Goal: Transaction & Acquisition: Purchase product/service

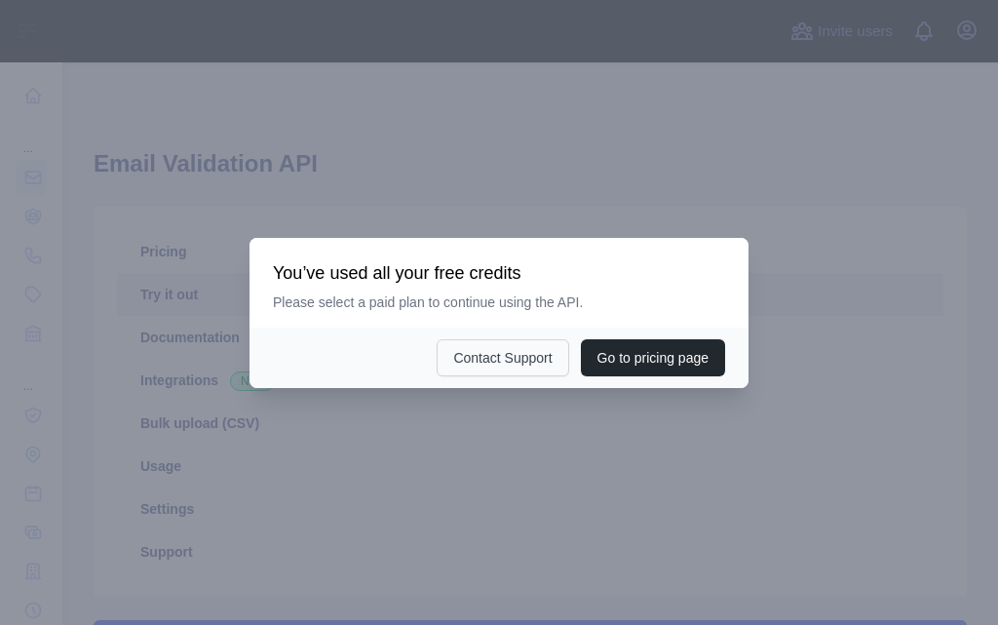
scroll to position [714, 0]
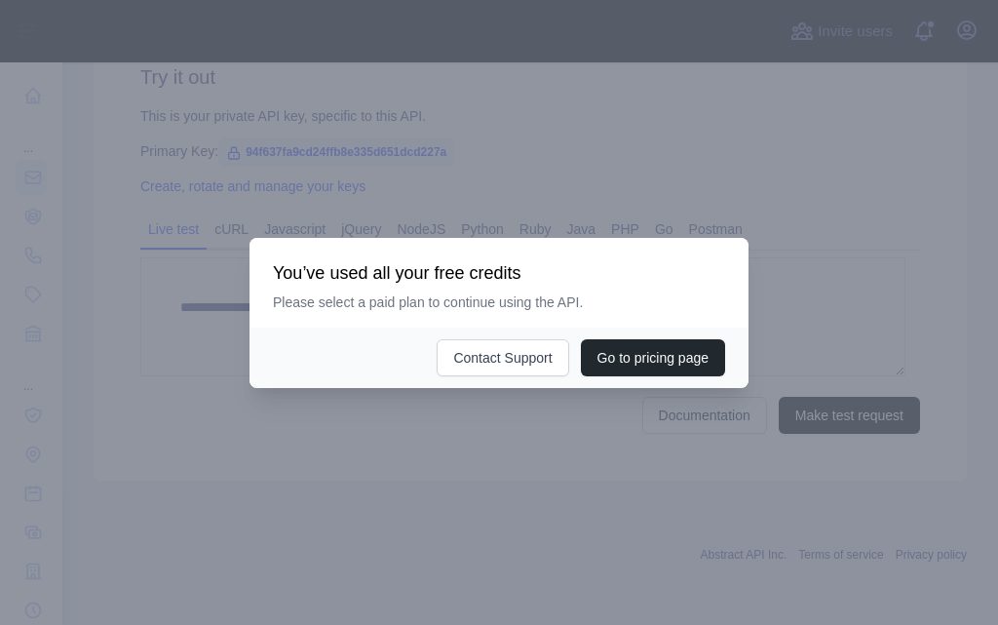
click at [867, 282] on div at bounding box center [499, 312] width 998 height 625
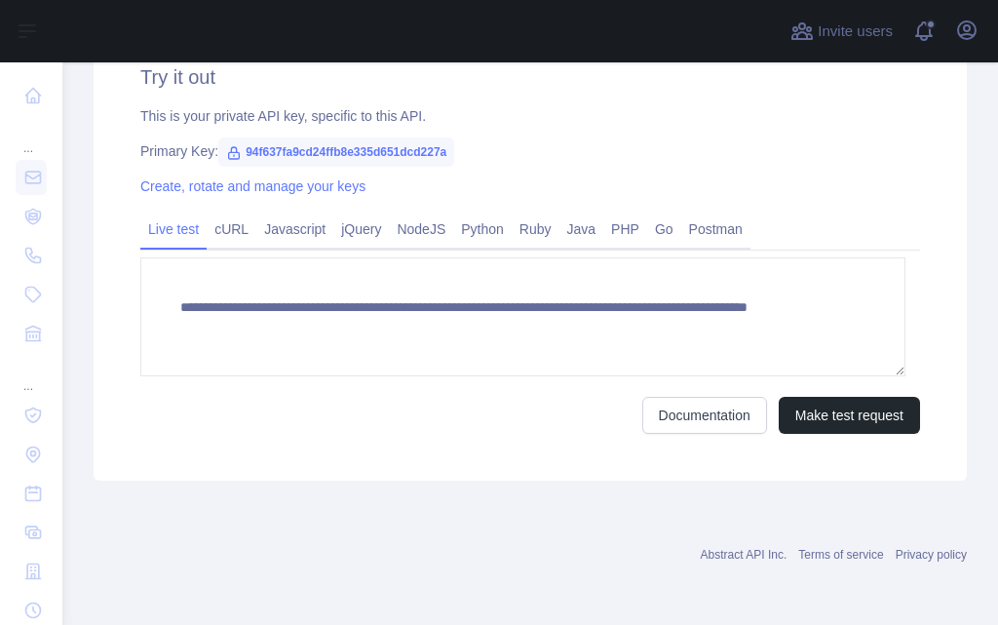
scroll to position [0, 0]
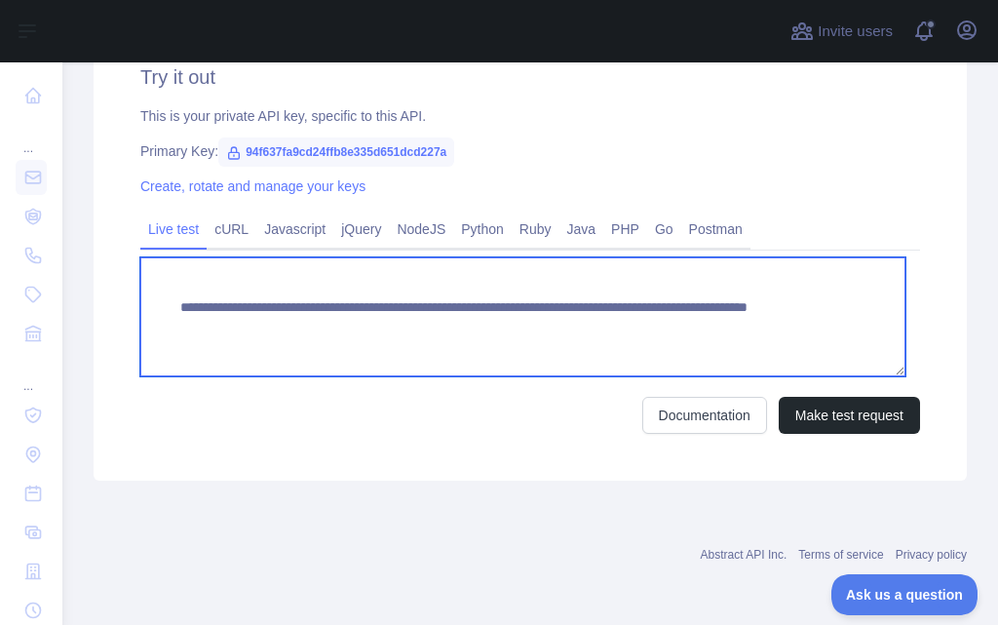
drag, startPoint x: 178, startPoint y: 308, endPoint x: 685, endPoint y: 349, distance: 508.4
click at [827, 368] on textarea "**********" at bounding box center [522, 316] width 765 height 119
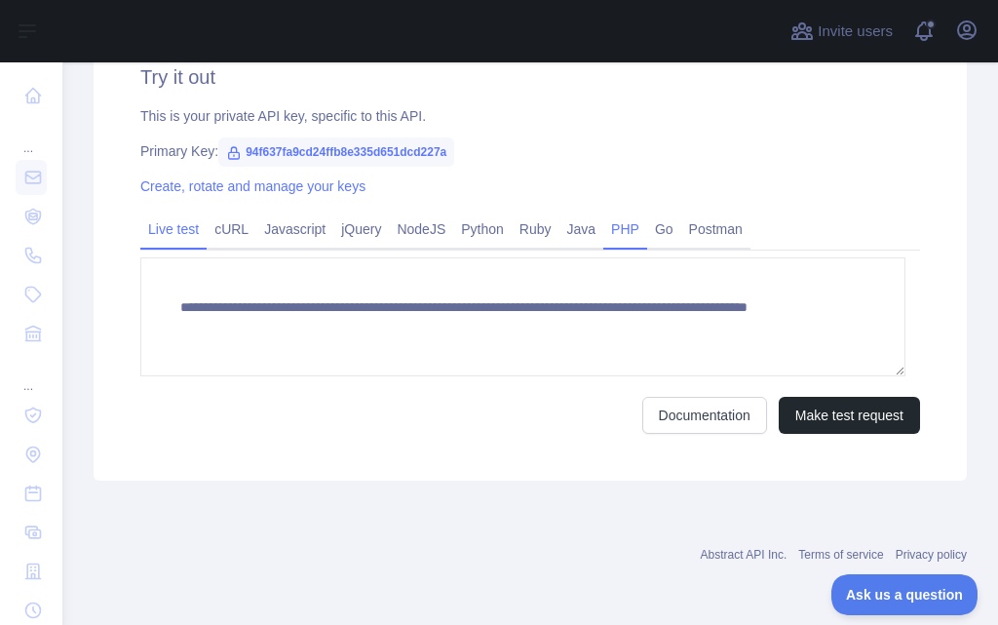
click at [619, 225] on link "PHP" at bounding box center [625, 228] width 44 height 31
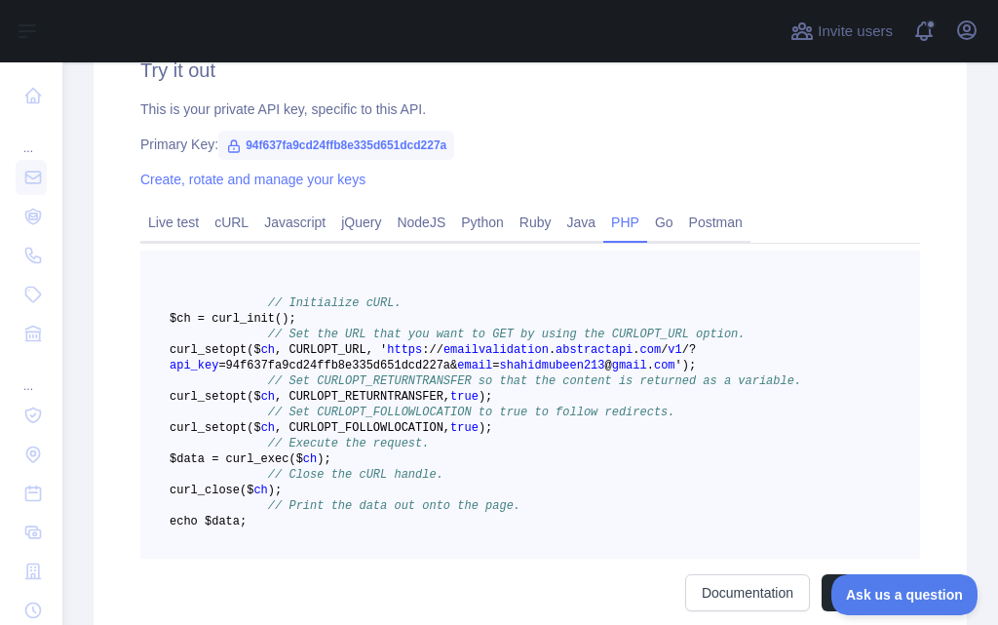
scroll to position [715, 0]
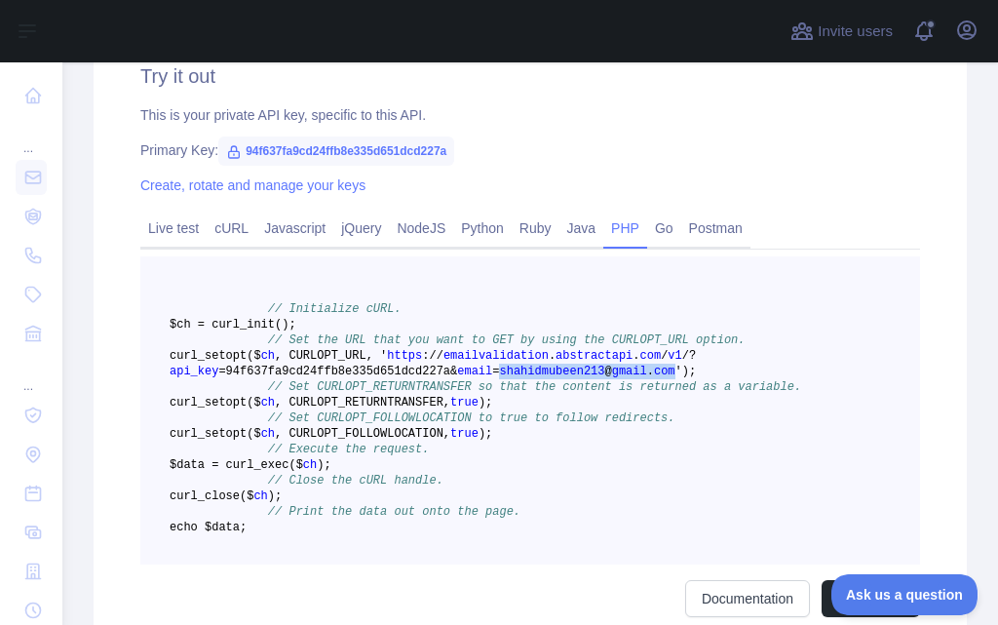
drag, startPoint x: 472, startPoint y: 385, endPoint x: 630, endPoint y: 386, distance: 157.9
click at [630, 378] on span "curl _setopt($ ch , CURLOPT_URL, ' https : / / emailvalidation . abstractapi . …" at bounding box center [433, 363] width 526 height 29
copy span "shahidmubeen213 @ gmail . com"
click at [689, 389] on pre "// Initialize cURL. $ch = curl _init() ; // Set the URL that you want to GET by…" at bounding box center [530, 410] width 780 height 308
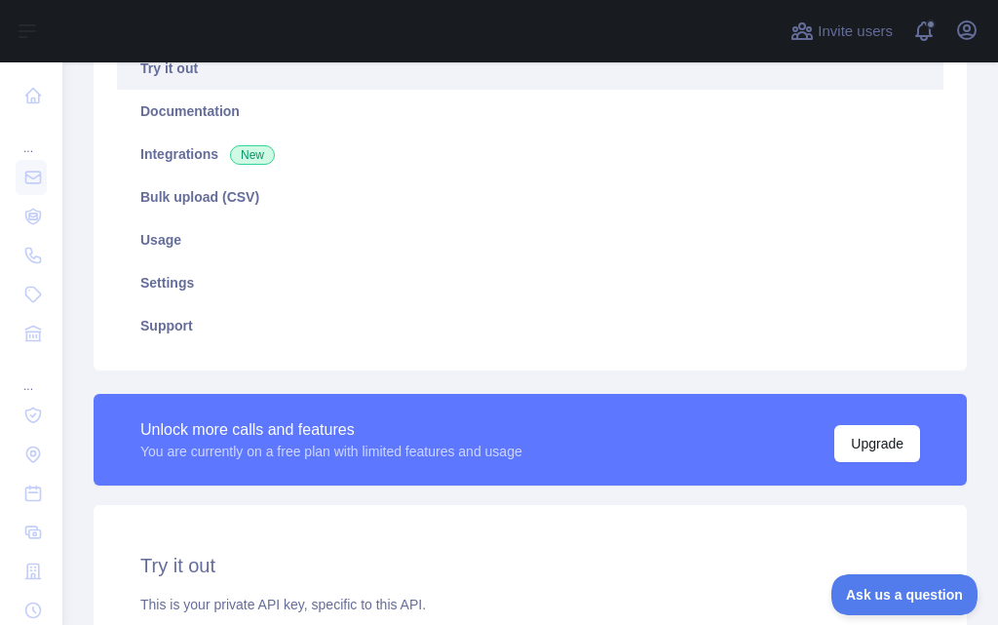
scroll to position [131, 0]
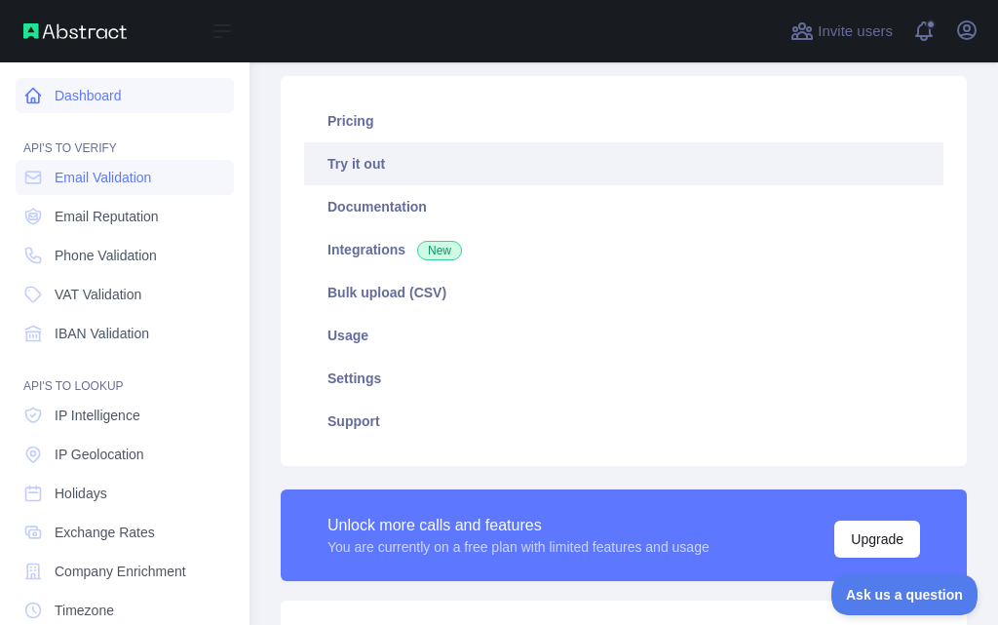
click at [68, 94] on link "Dashboard" at bounding box center [125, 95] width 218 height 35
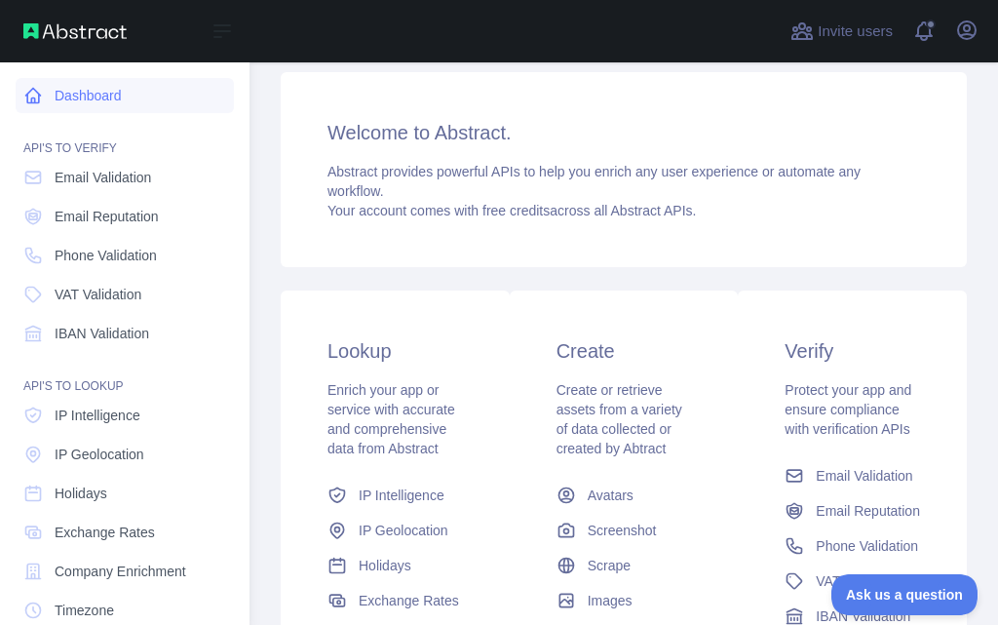
click at [103, 103] on link "Dashboard" at bounding box center [125, 95] width 218 height 35
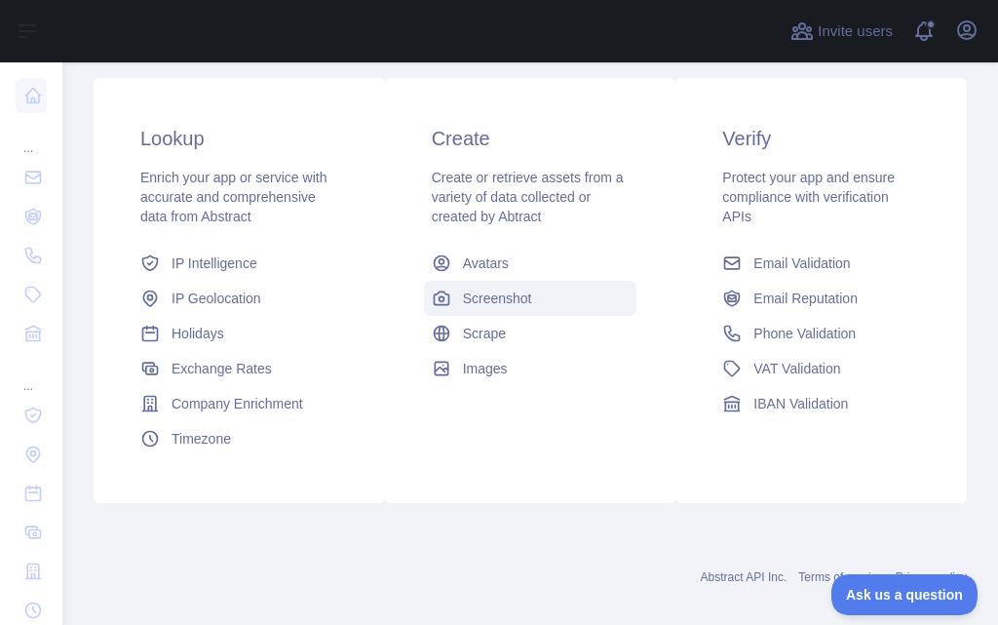
scroll to position [325, 0]
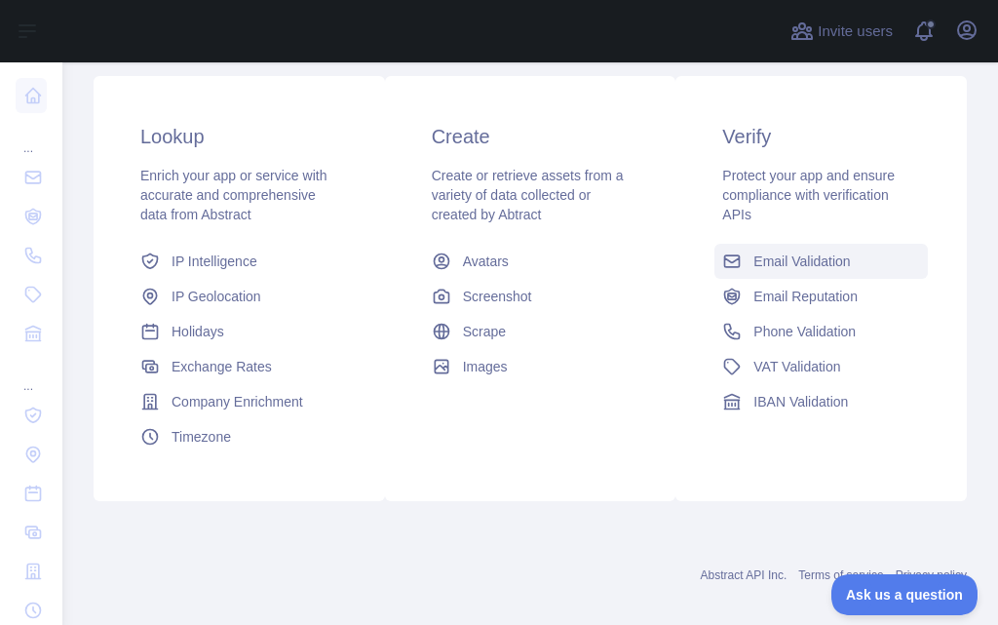
click at [803, 258] on span "Email Validation" at bounding box center [801, 260] width 96 height 19
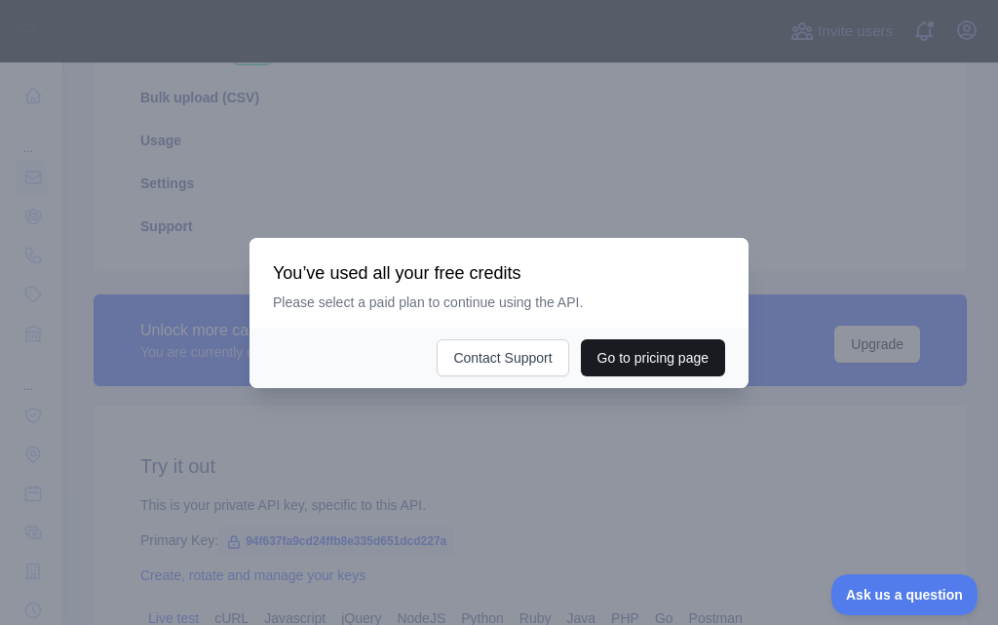
click at [646, 362] on button "Go to pricing page" at bounding box center [653, 357] width 144 height 37
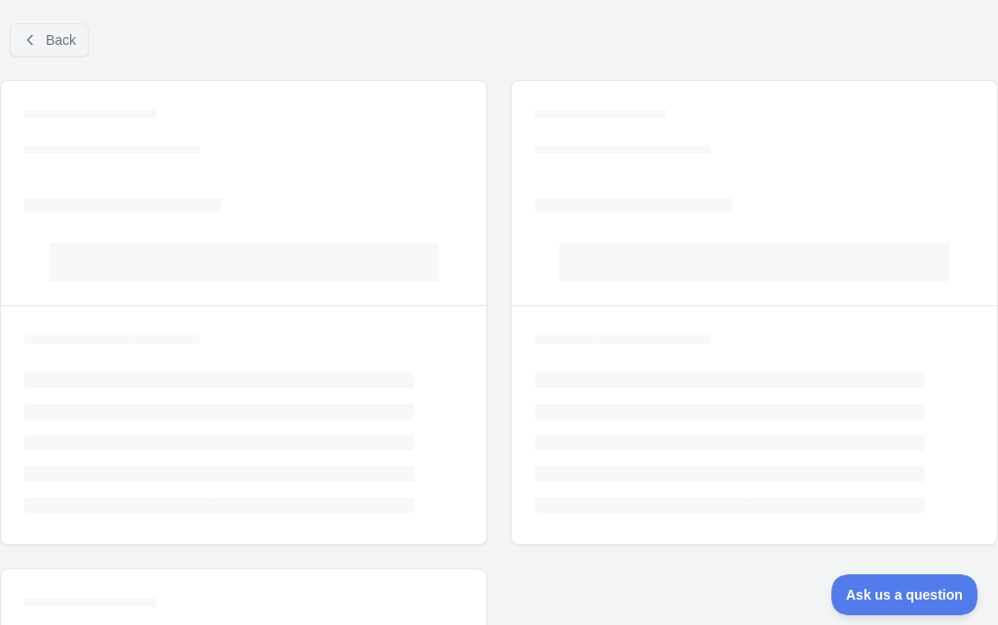
click at [37, 58] on div "Back" at bounding box center [499, 40] width 998 height 64
click at [49, 41] on span "Back" at bounding box center [61, 40] width 30 height 16
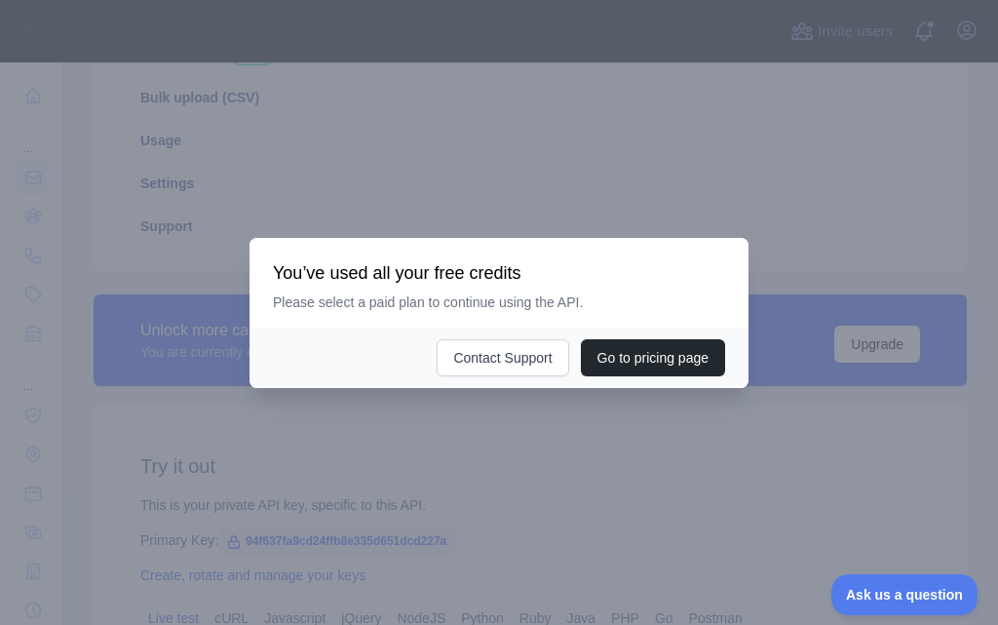
click at [652, 172] on div at bounding box center [499, 312] width 998 height 625
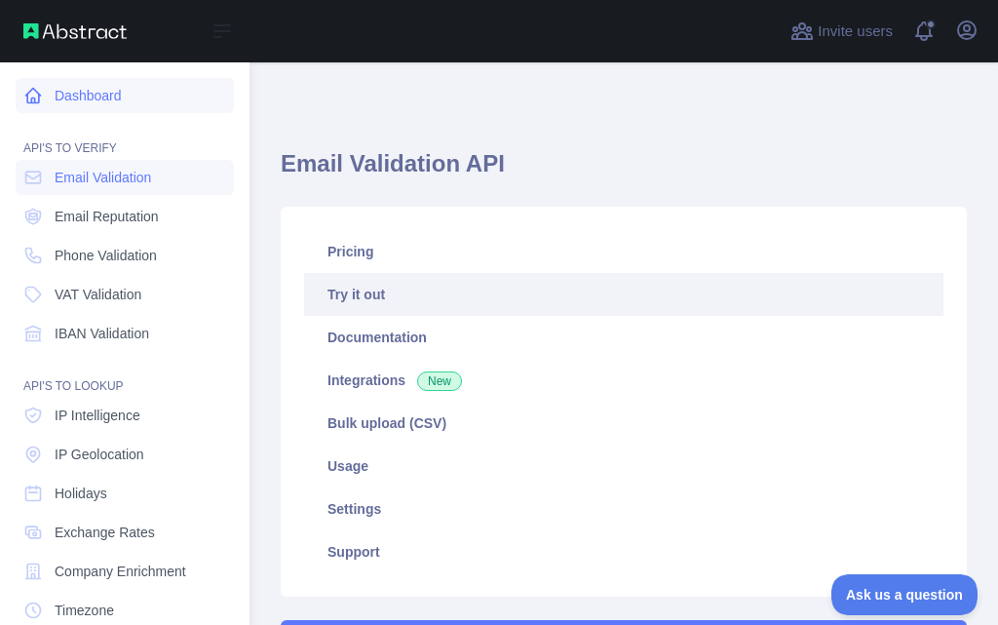
click at [114, 97] on link "Dashboard" at bounding box center [125, 95] width 218 height 35
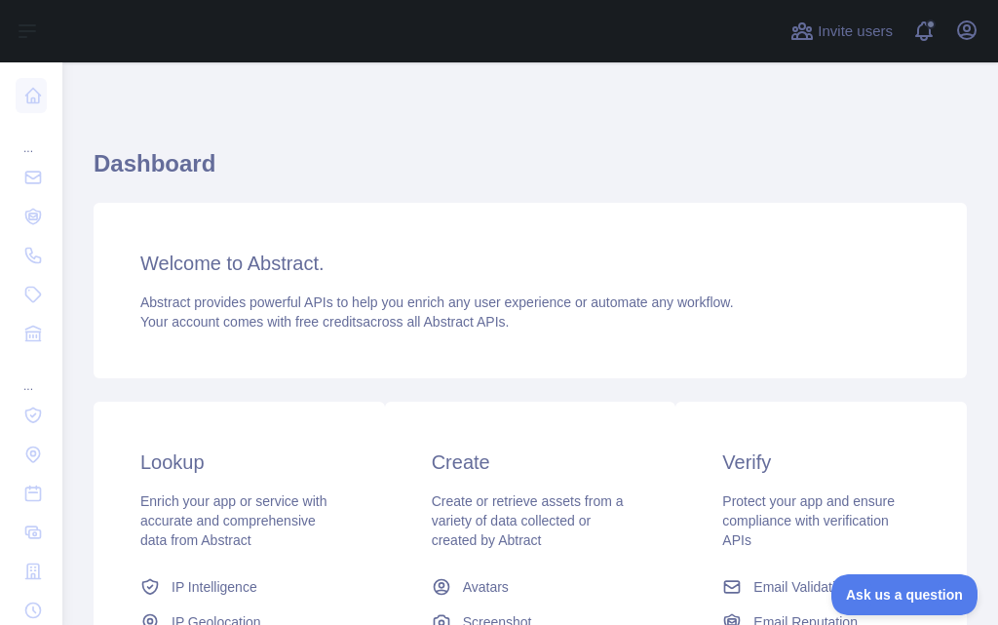
click at [329, 263] on h3 "Welcome to Abstract." at bounding box center [530, 262] width 780 height 27
click at [158, 167] on h1 "Dashboard" at bounding box center [530, 171] width 873 height 47
